Goal: Task Accomplishment & Management: Manage account settings

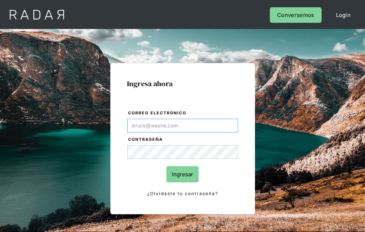
type input "[EMAIL_ADDRESS][PERSON_NAME][DOMAIN_NAME]"
click at [183, 174] on input "Ingresar" at bounding box center [183, 174] width 32 height 16
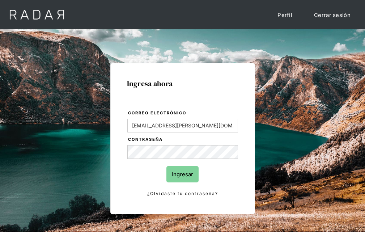
click at [183, 174] on input "Ingresar" at bounding box center [183, 174] width 32 height 16
